Goal: Find specific page/section: Find specific page/section

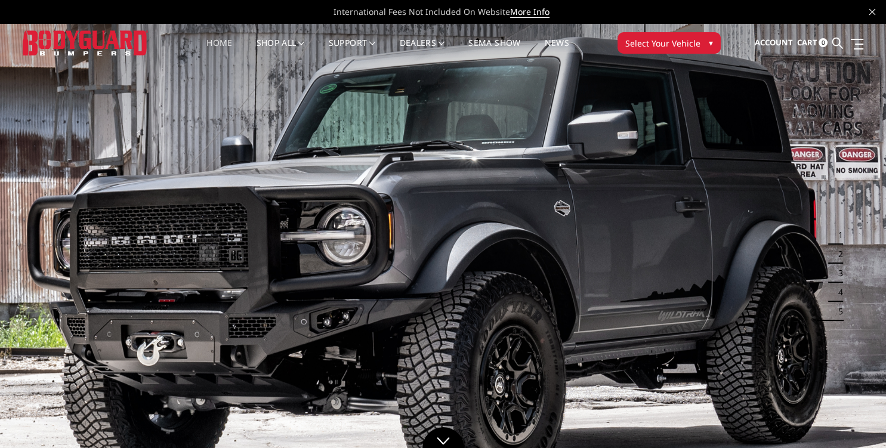
click at [706, 36] on button "Select Your Vehicle ▾" at bounding box center [668, 42] width 103 height 21
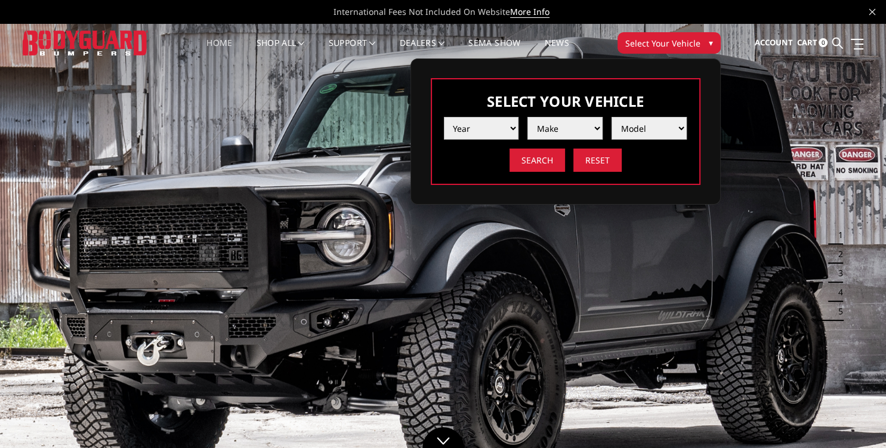
click at [444, 117] on select "Year [DATE] 2024 2023 2022 2021 2020 2019 2018 2017 2016 2015 2014 2013 2012 20…" at bounding box center [481, 128] width 75 height 23
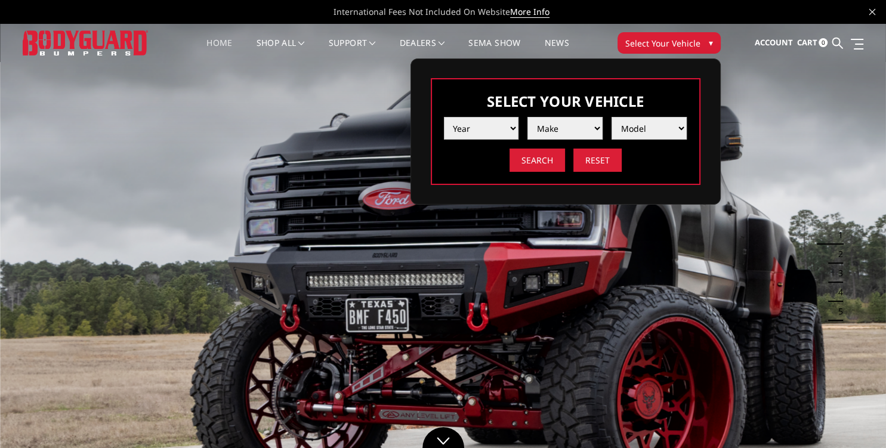
select select "yr_2011"
click option "2011" at bounding box center [0, 0] width 0 height 0
click at [527, 117] on select "Make Chevrolet Ford GMC Ram Toyota" at bounding box center [564, 128] width 75 height 23
select select "mk_gmc"
click option "GMC" at bounding box center [0, 0] width 0 height 0
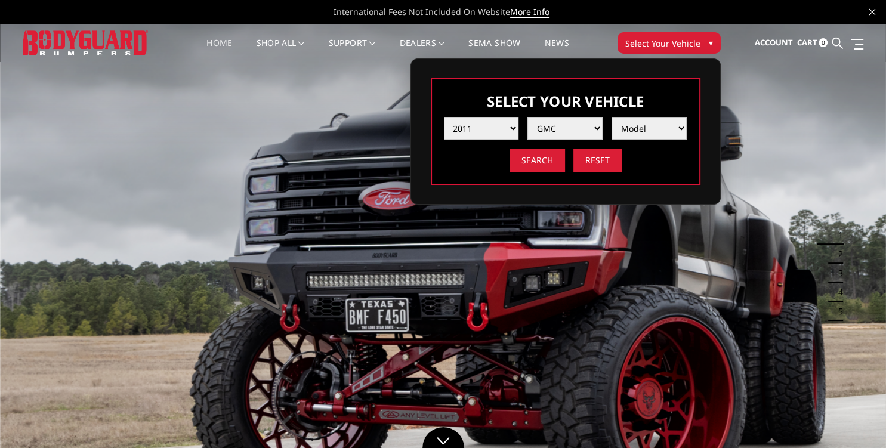
click at [611, 117] on select "Model Sierra 1500 Sierra 2500 / 3500 Yukon 1500" at bounding box center [648, 128] width 75 height 23
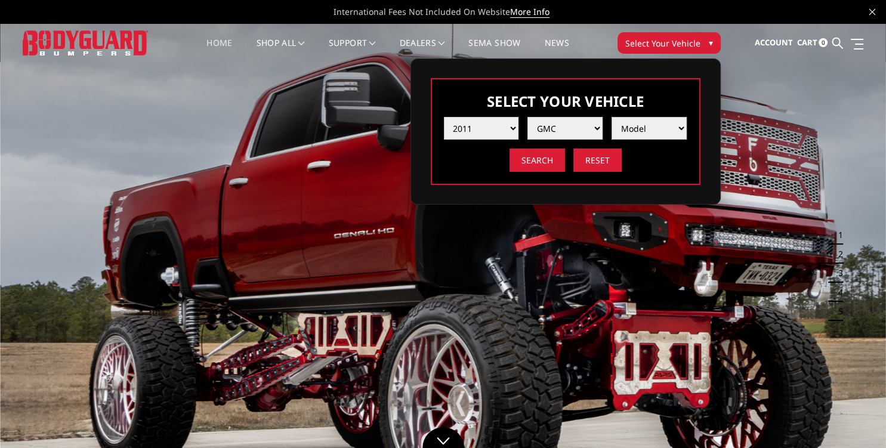
select select "md_yukon-1500"
click option "Yukon 1500" at bounding box center [0, 0] width 0 height 0
click at [540, 166] on input "Search" at bounding box center [536, 160] width 55 height 23
